Goal: Check status

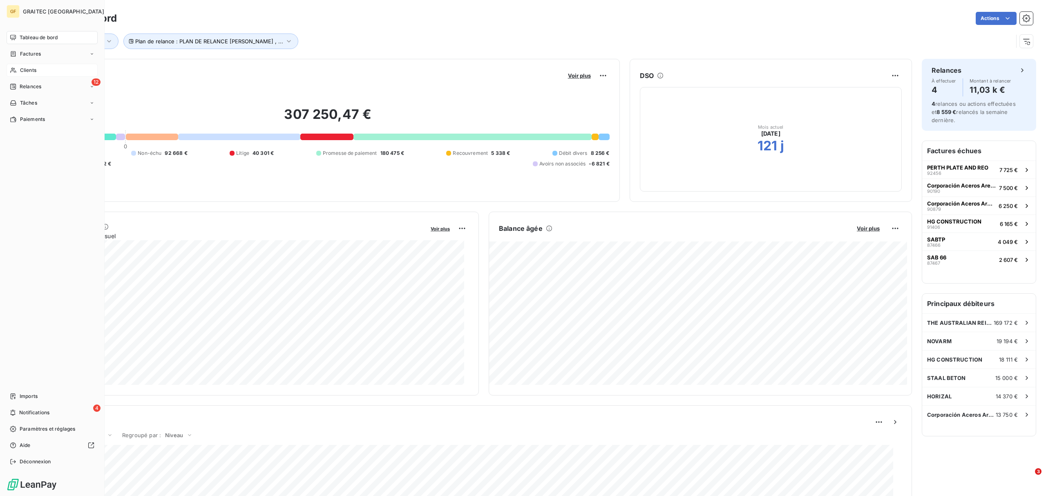
click at [31, 70] on span "Clients" at bounding box center [28, 70] width 16 height 7
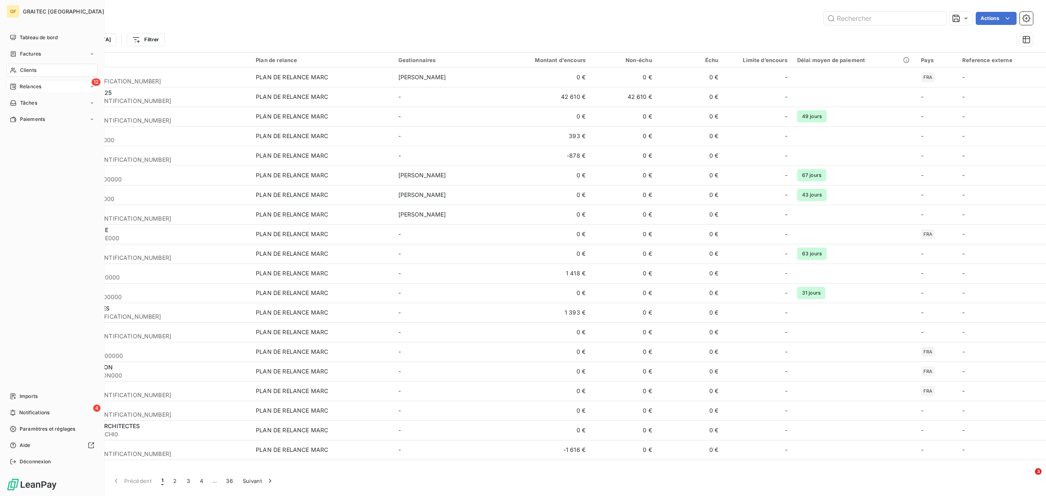
click at [38, 87] on span "Relances" at bounding box center [31, 86] width 22 height 7
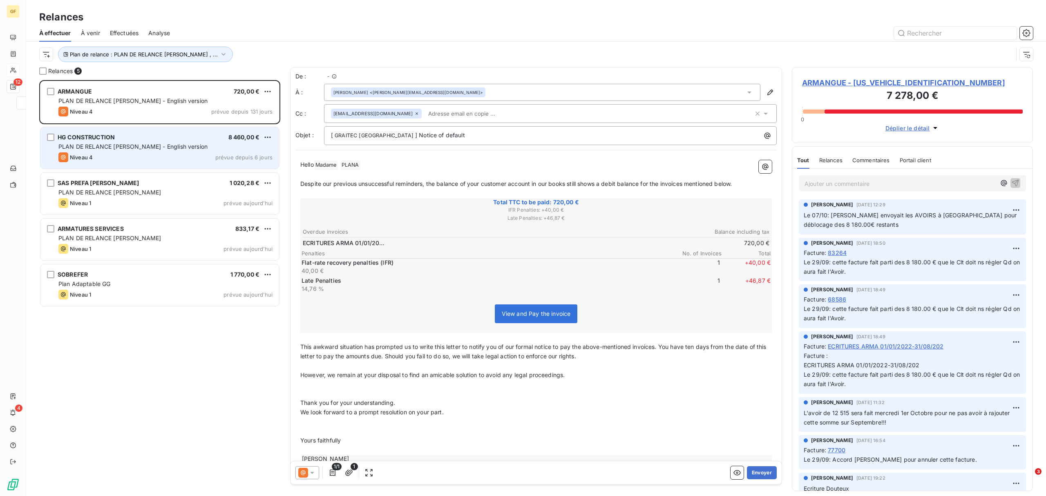
scroll to position [407, 232]
